Goal: Find specific page/section: Find specific page/section

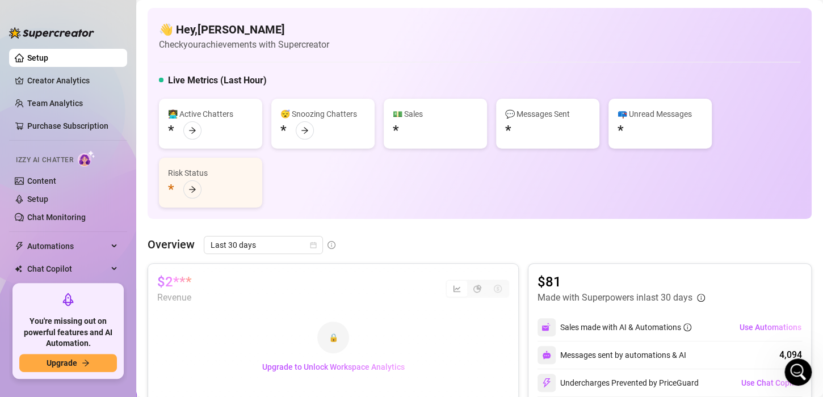
scroll to position [54, 0]
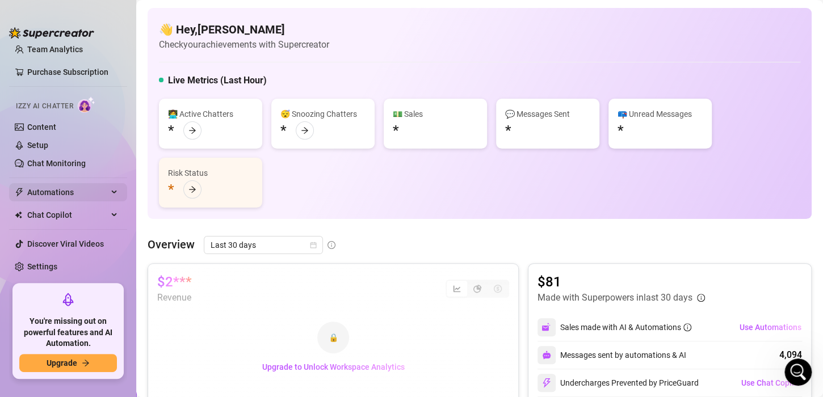
click at [58, 188] on span "Automations" at bounding box center [67, 192] width 81 height 18
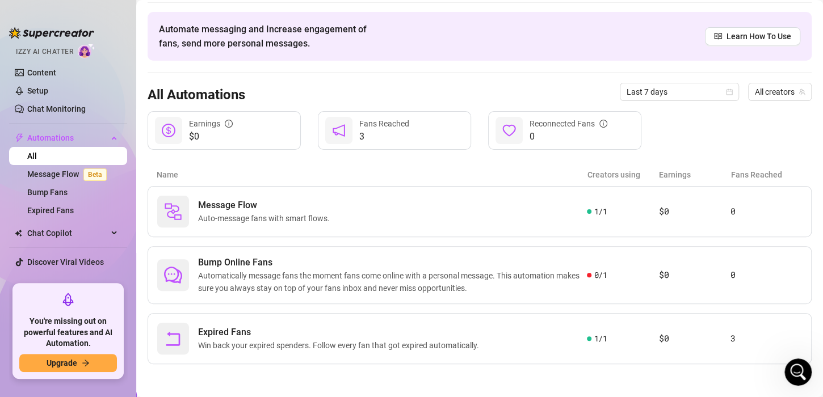
scroll to position [126, 0]
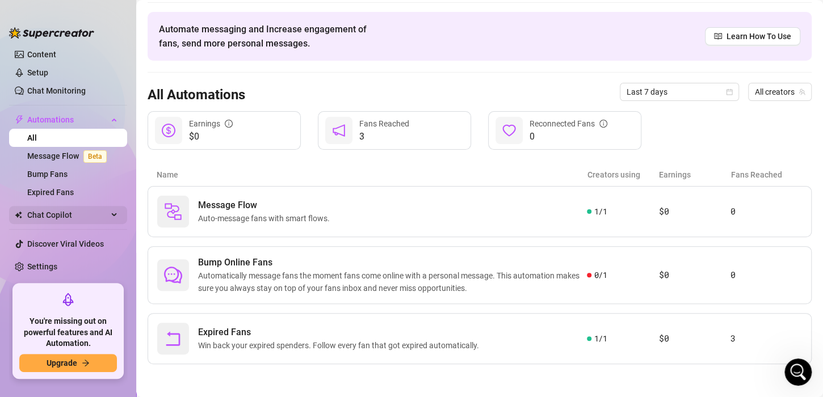
click at [82, 217] on span "Chat Copilot" at bounding box center [67, 215] width 81 height 18
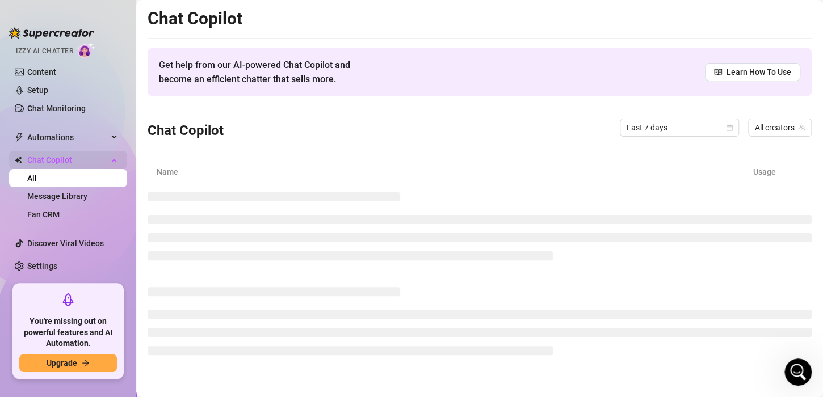
scroll to position [108, 0]
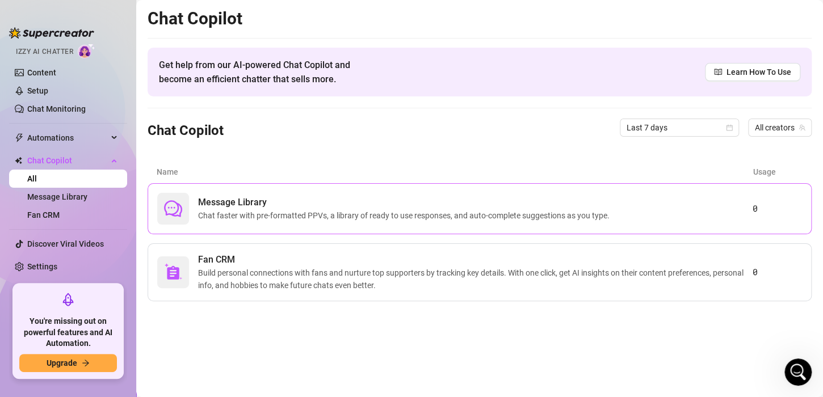
click at [646, 199] on div "Message Library Chat faster with pre-formatted PPVs, a library of ready to use …" at bounding box center [454, 209] width 595 height 32
